Goal: Task Accomplishment & Management: Use online tool/utility

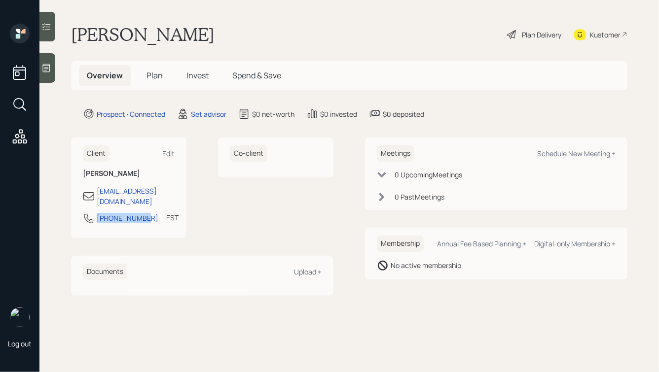
drag, startPoint x: 145, startPoint y: 208, endPoint x: 90, endPoint y: 209, distance: 55.2
click at [90, 212] on div "[PHONE_NUMBER] EST Currently 8:53 AM" at bounding box center [129, 221] width 92 height 18
copy div "[PHONE_NUMBER]"
click at [549, 155] on div "Schedule New Meeting +" at bounding box center [576, 153] width 78 height 9
select select "round-[PERSON_NAME]"
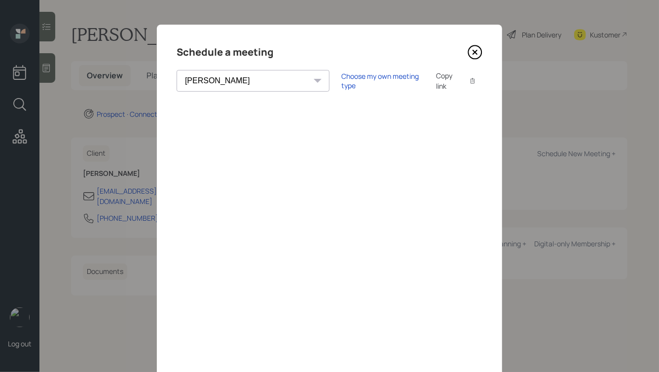
click at [341, 86] on div "Choose my own meeting type Copy link Copy text" at bounding box center [411, 81] width 141 height 21
click at [341, 80] on div "Choose my own meeting type" at bounding box center [382, 80] width 83 height 19
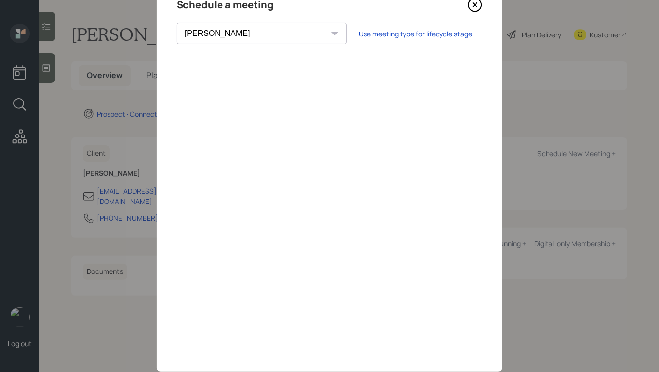
scroll to position [71, 0]
